Goal: Find specific page/section: Find specific page/section

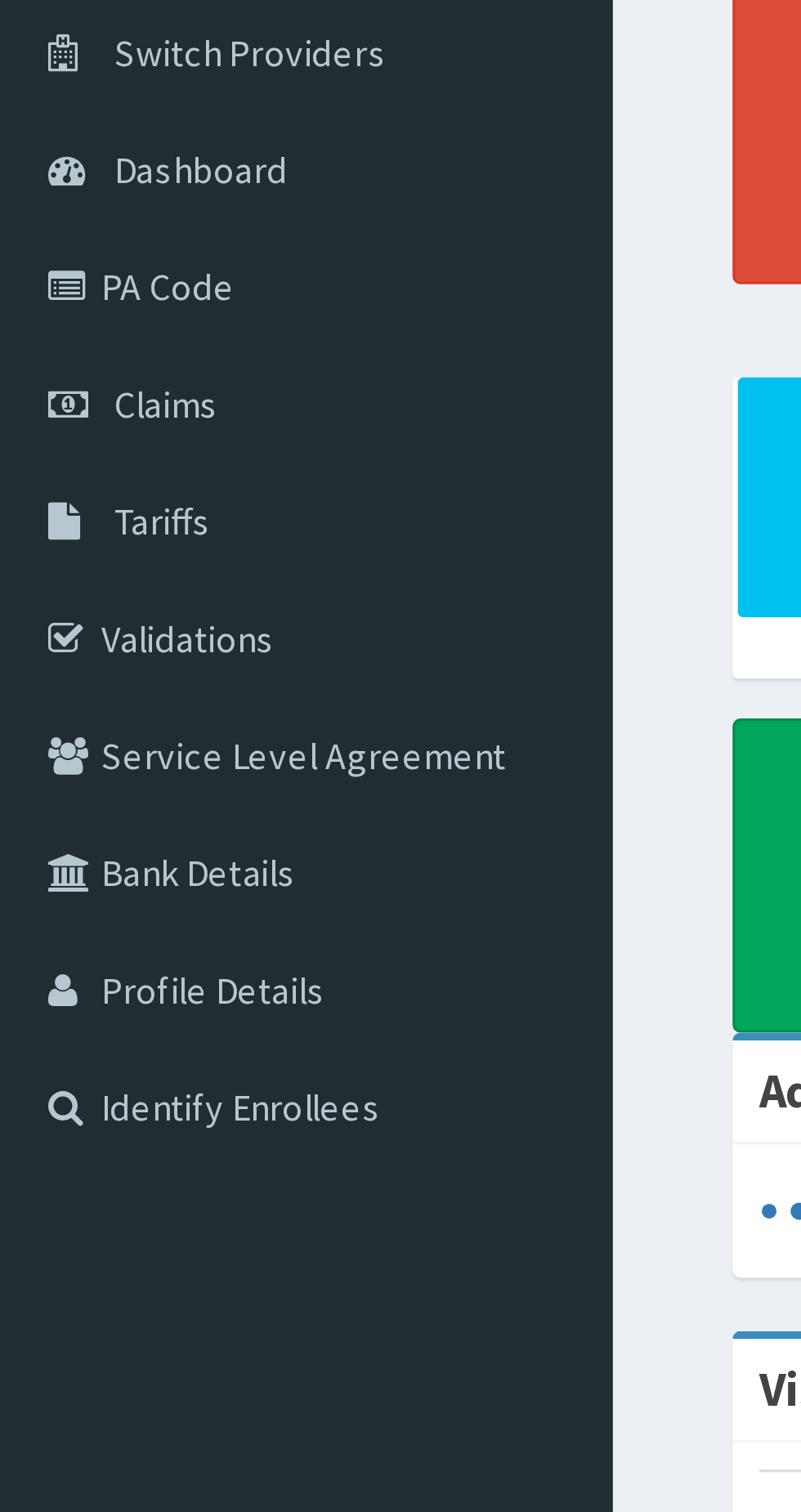
click at [50, 210] on link "PA Code" at bounding box center [94, 213] width 188 height 36
click at [47, 219] on link "PA Code" at bounding box center [94, 213] width 188 height 36
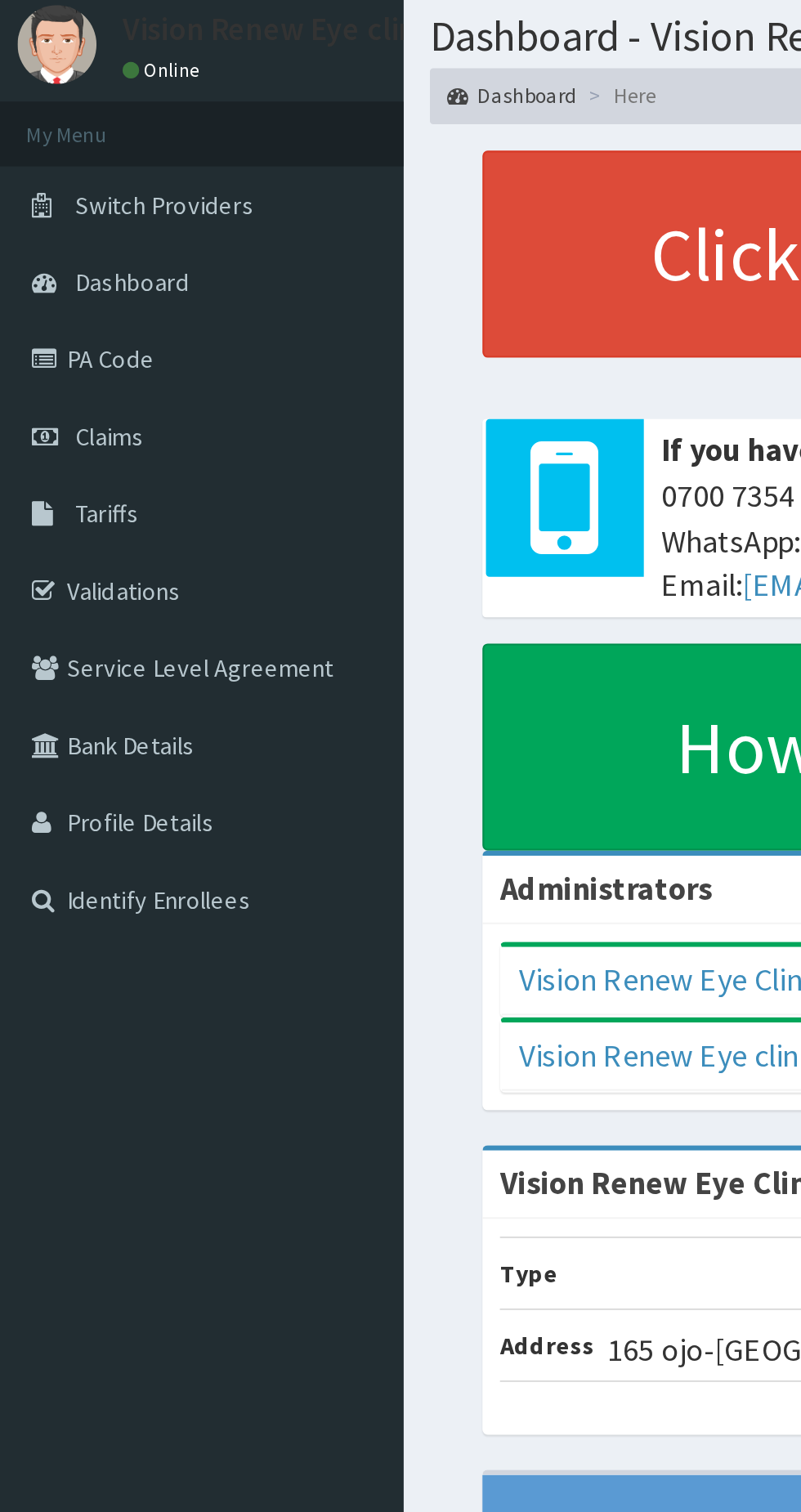
click at [53, 221] on link "PA Code" at bounding box center [94, 213] width 188 height 36
